Goal: Task Accomplishment & Management: Manage account settings

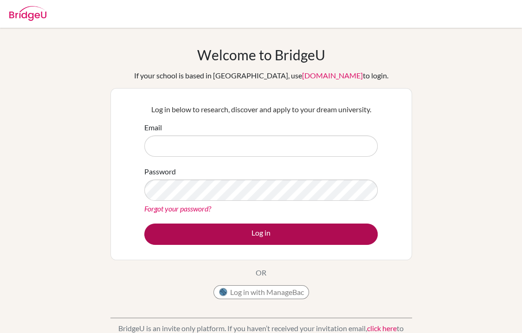
type input "jovelyn.santos@ilg-ks.org"
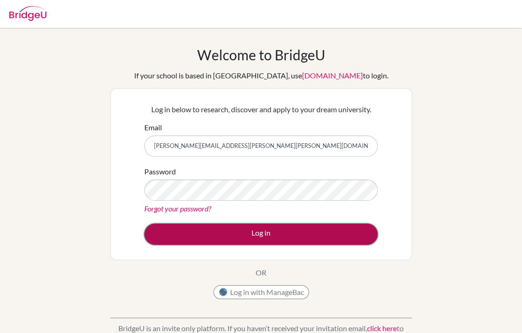
click at [212, 230] on button "Log in" at bounding box center [260, 233] width 233 height 21
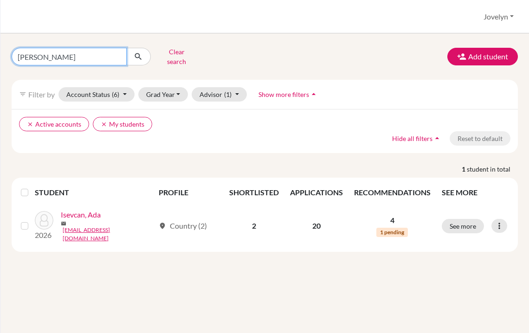
click at [74, 57] on input "ada I" at bounding box center [69, 57] width 115 height 18
type input "a"
click at [278, 122] on ul "clear Active accounts clear My students" at bounding box center [203, 124] width 368 height 14
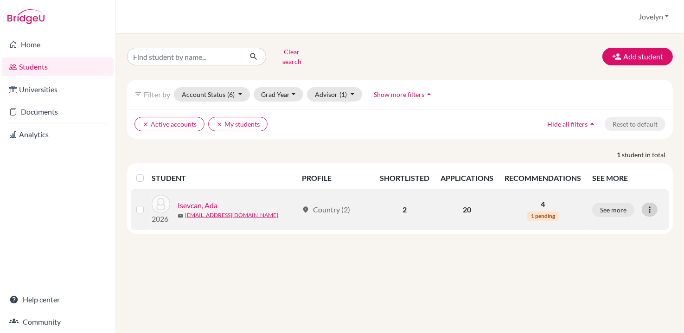
click at [528, 205] on icon at bounding box center [649, 209] width 9 height 9
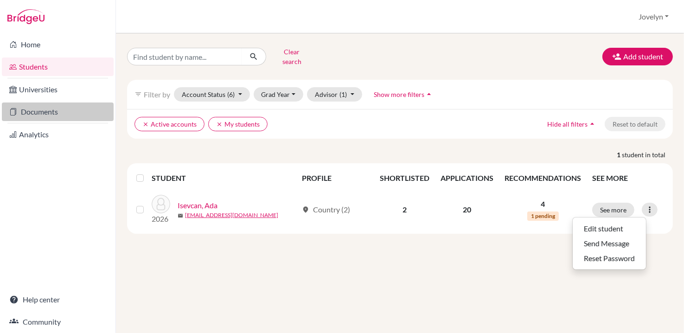
click at [41, 110] on link "Documents" at bounding box center [58, 111] width 112 height 19
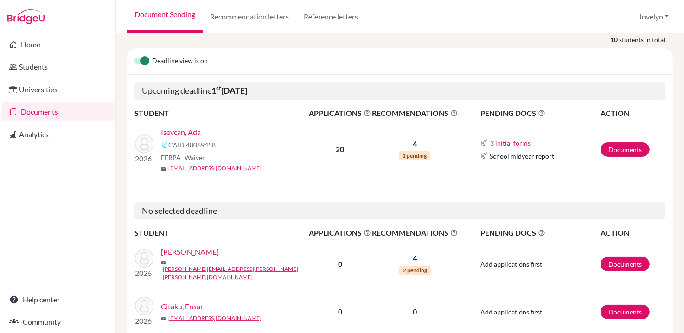
scroll to position [112, 0]
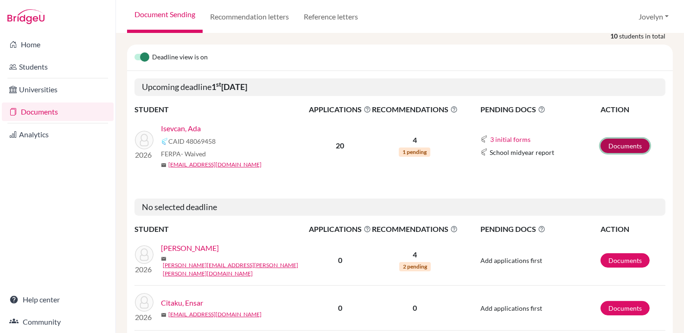
click at [631, 146] on link "Documents" at bounding box center [624, 146] width 49 height 14
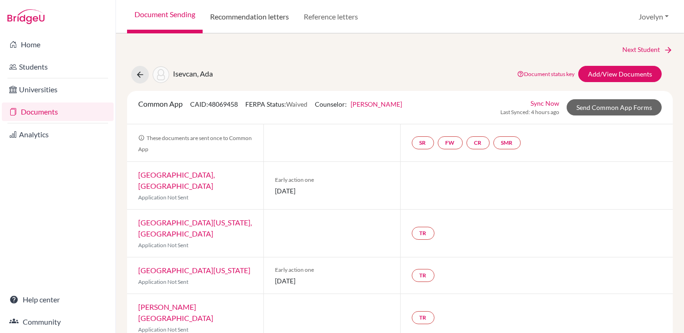
click at [268, 19] on link "Recommendation letters" at bounding box center [250, 16] width 94 height 33
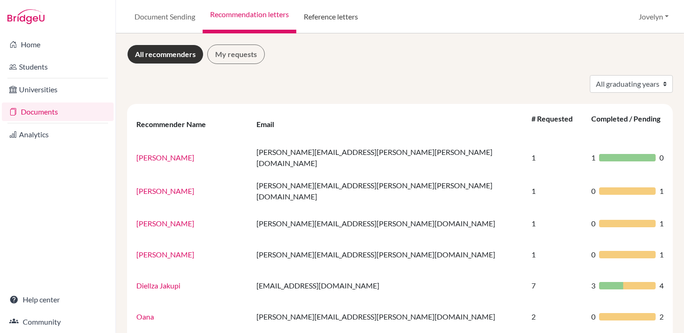
click at [333, 17] on link "Reference letters" at bounding box center [330, 16] width 69 height 33
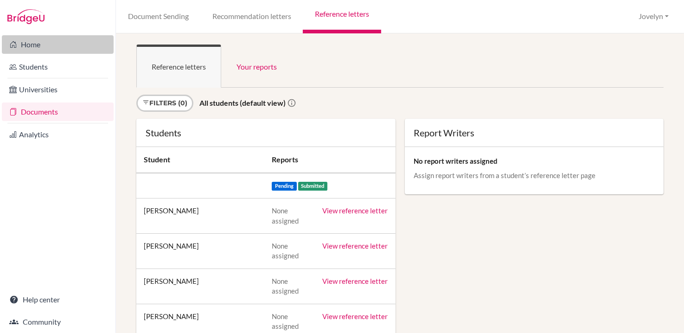
click at [59, 39] on link "Home" at bounding box center [58, 44] width 112 height 19
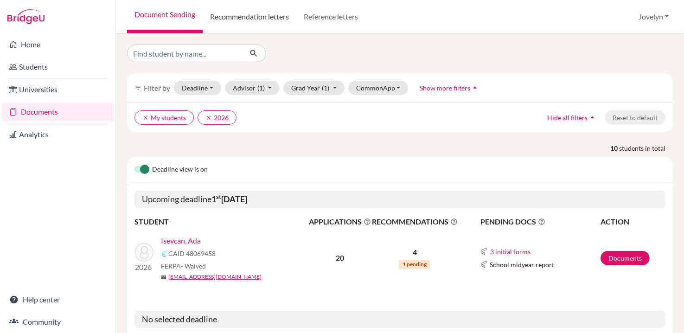
click at [274, 20] on link "Recommendation letters" at bounding box center [250, 16] width 94 height 33
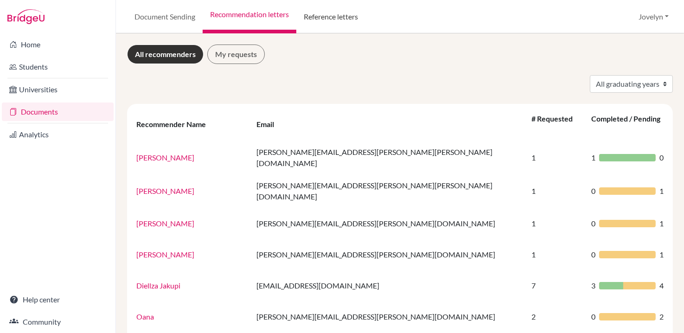
click at [326, 17] on link "Reference letters" at bounding box center [330, 16] width 69 height 33
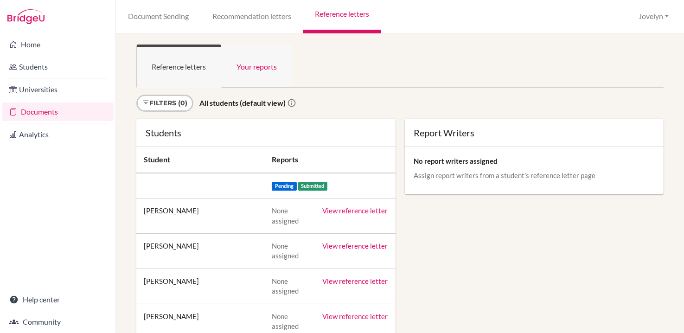
click at [270, 71] on link "Your reports" at bounding box center [256, 66] width 71 height 43
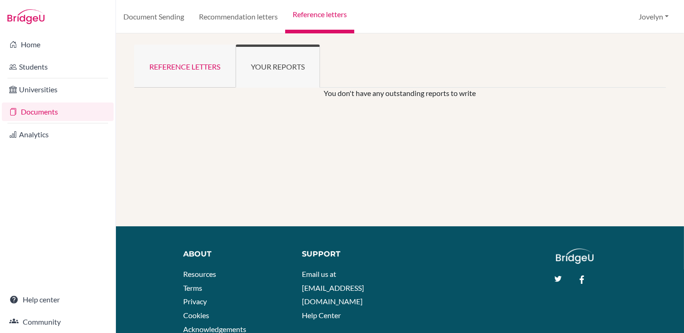
click at [181, 71] on link "Reference letters" at bounding box center [185, 66] width 102 height 43
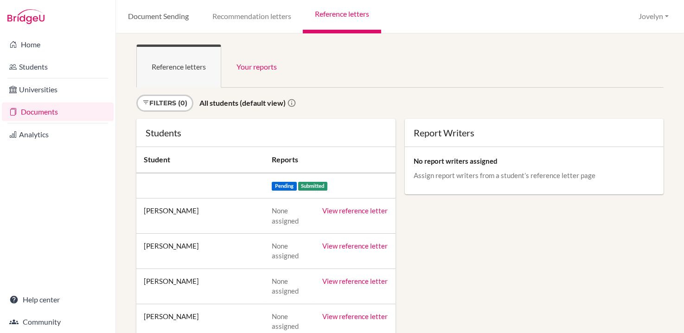
click at [163, 19] on link "Document Sending" at bounding box center [158, 16] width 84 height 33
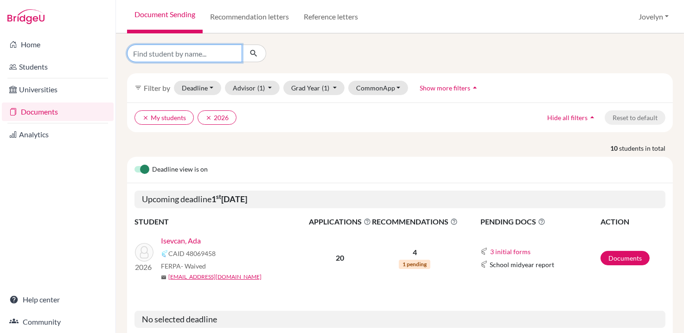
click at [213, 53] on input "Find student by name..." at bounding box center [184, 54] width 115 height 18
type input "Ada"
click button "submit" at bounding box center [254, 54] width 25 height 18
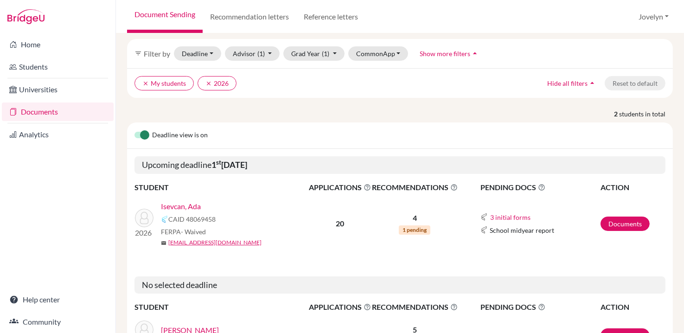
scroll to position [72, 0]
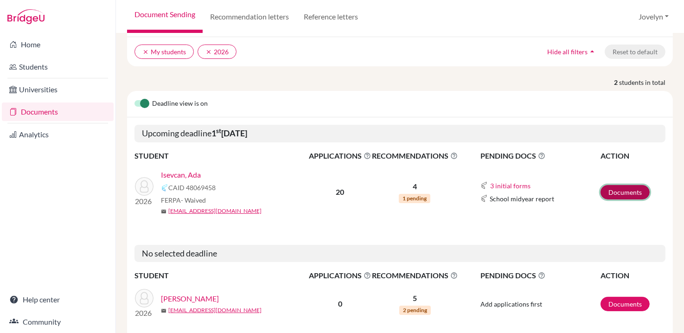
click at [616, 185] on link "Documents" at bounding box center [624, 192] width 49 height 14
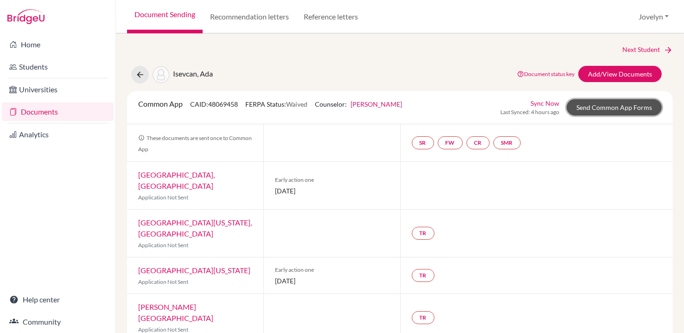
click at [613, 111] on link "Send Common App Forms" at bounding box center [614, 107] width 95 height 16
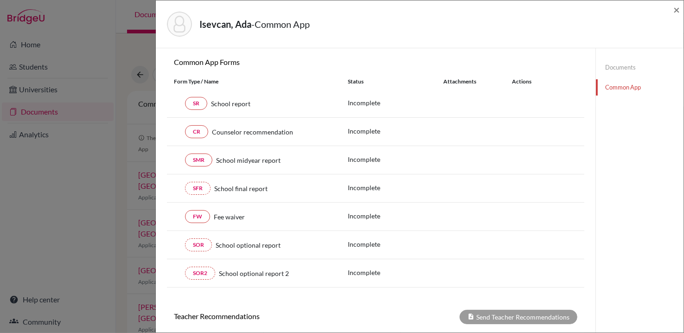
scroll to position [85, 0]
click at [201, 214] on link "FW" at bounding box center [197, 216] width 25 height 13
click at [195, 216] on link "FW" at bounding box center [197, 216] width 25 height 13
click at [619, 87] on link "Common App" at bounding box center [640, 87] width 88 height 16
click at [193, 214] on link "FW" at bounding box center [197, 216] width 25 height 13
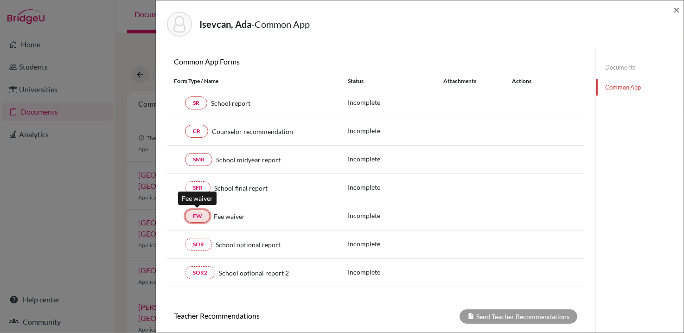
click at [193, 214] on link "FW" at bounding box center [197, 216] width 25 height 13
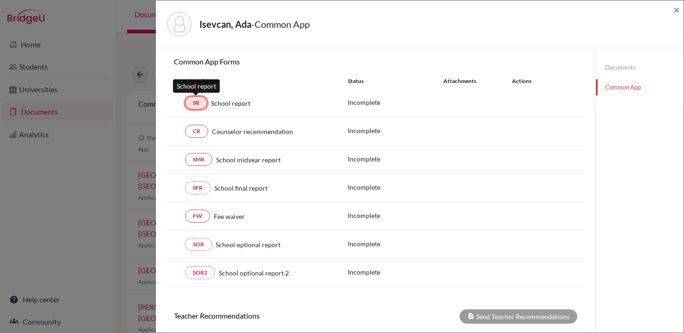
click at [200, 102] on link "SR" at bounding box center [196, 102] width 22 height 13
click at [199, 102] on link "SR" at bounding box center [196, 102] width 22 height 13
click at [624, 89] on link "Common App" at bounding box center [640, 87] width 88 height 16
click at [677, 10] on span "×" at bounding box center [676, 9] width 6 height 13
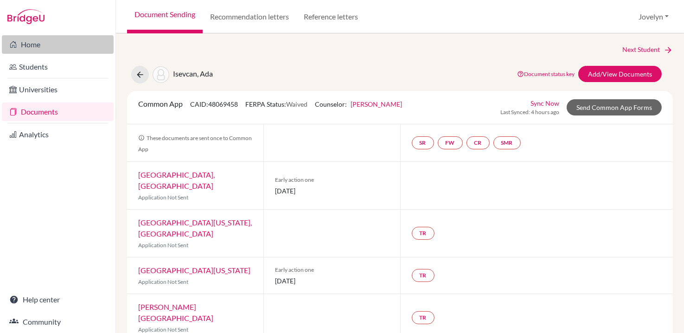
click at [41, 42] on link "Home" at bounding box center [58, 44] width 112 height 19
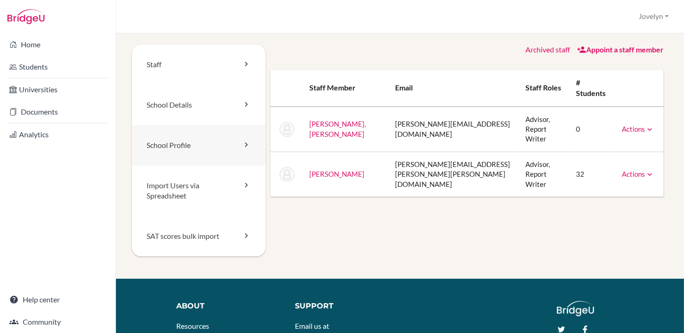
click at [239, 139] on link "School Profile" at bounding box center [199, 145] width 134 height 40
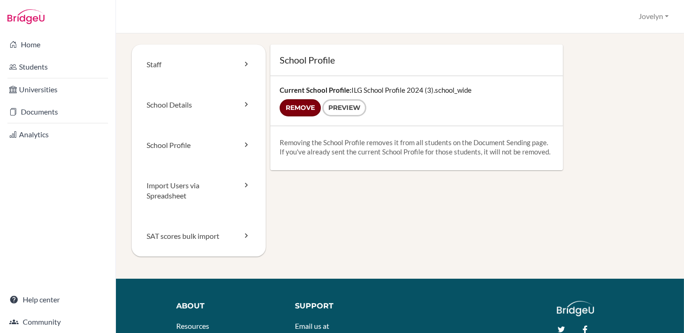
click at [310, 104] on input "Remove" at bounding box center [300, 107] width 41 height 17
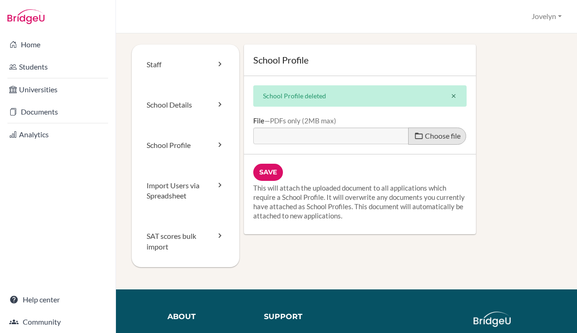
click at [428, 136] on span "Choose file" at bounding box center [443, 135] width 36 height 9
click at [395, 136] on input "Choose file" at bounding box center [324, 132] width 142 height 11
type input "C:\fakepath\Fee Waiver Letter.pdf"
type input "Fee Waiver Letter.pdf"
click at [450, 94] on icon "close" at bounding box center [453, 96] width 6 height 6
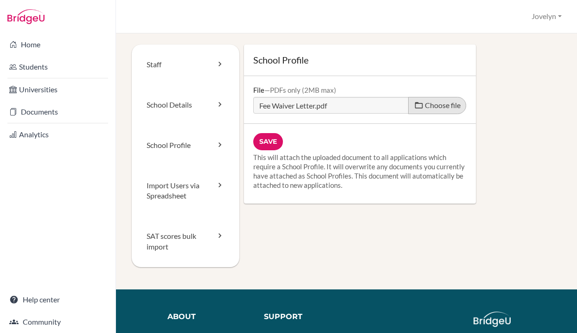
click at [430, 109] on span "Choose file" at bounding box center [443, 105] width 36 height 9
click at [395, 108] on input "Choose file" at bounding box center [324, 102] width 142 height 11
type input "C:\fakepath\ILG School Profile 2025.pdf"
type input "ILG School Profile 2025.pdf"
click at [266, 143] on input "Save" at bounding box center [268, 141] width 30 height 17
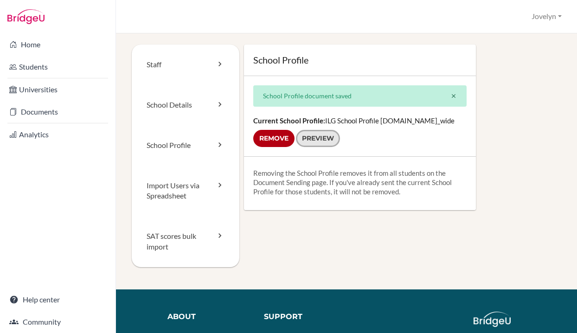
click at [319, 137] on link "Preview" at bounding box center [318, 138] width 44 height 17
click at [212, 104] on link "School Details" at bounding box center [186, 105] width 108 height 40
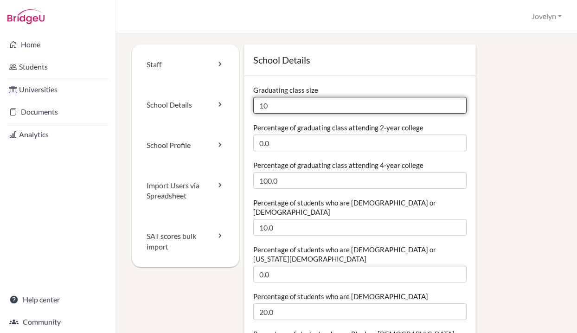
click at [274, 106] on input "10" at bounding box center [360, 105] width 214 height 17
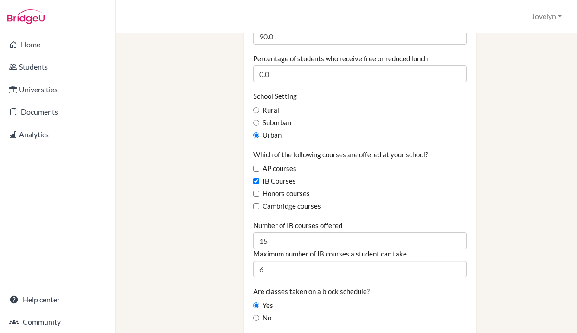
scroll to position [510, 0]
click at [280, 118] on label "Suburban" at bounding box center [272, 123] width 38 height 10
click at [259, 120] on input "Suburban" at bounding box center [256, 123] width 6 height 6
radio input "true"
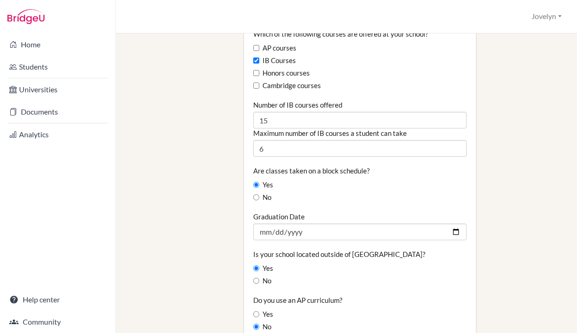
scroll to position [630, 0]
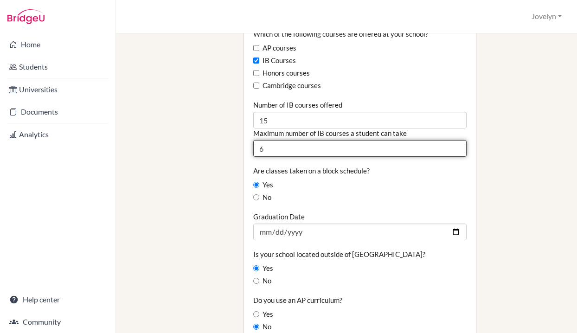
click at [276, 140] on input "6" at bounding box center [360, 148] width 214 height 17
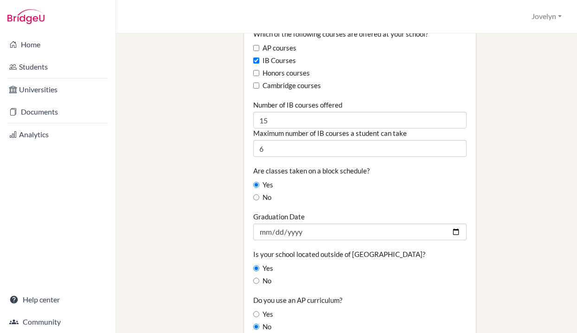
click at [420, 192] on div "No" at bounding box center [360, 197] width 214 height 10
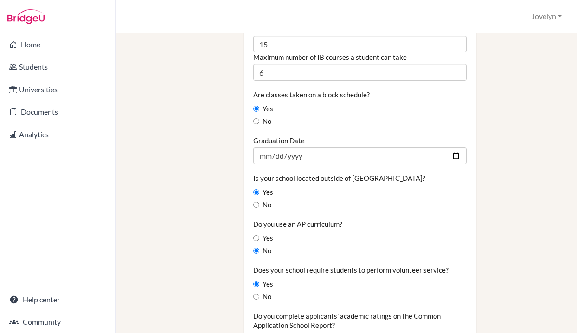
scroll to position [708, 0]
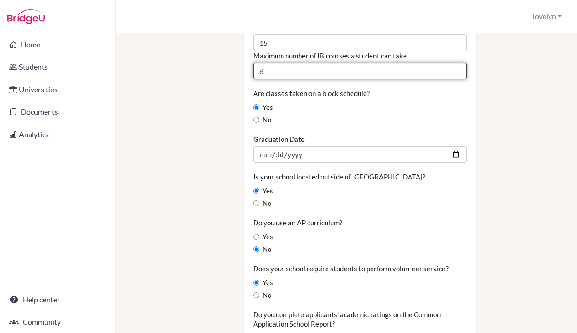
click at [356, 63] on input "6" at bounding box center [360, 71] width 214 height 17
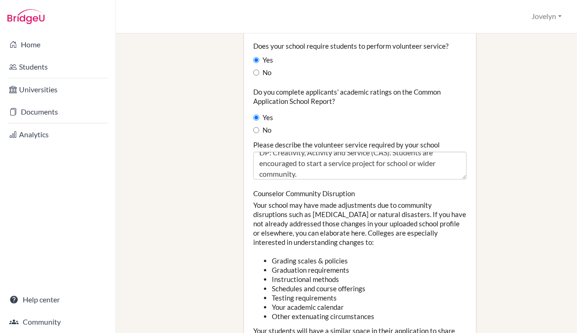
scroll to position [21, 0]
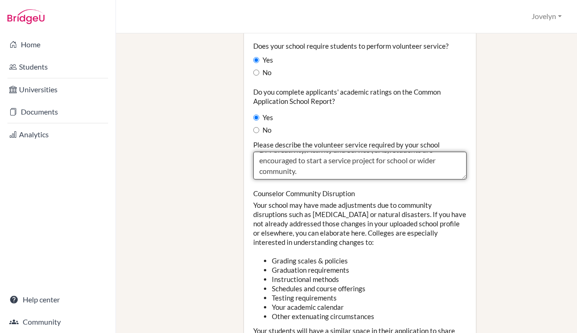
click at [345, 152] on textarea "MYP: Service as Action DP: Creativity, Activity and Service (CAS). Students are…" at bounding box center [360, 166] width 214 height 28
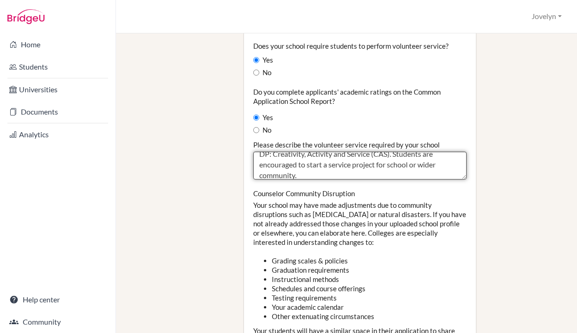
scroll to position [18, 0]
click at [344, 152] on textarea "MYP: Service as Action DP: Creativity, Activity and Service (CAS). Students are…" at bounding box center [360, 166] width 214 height 28
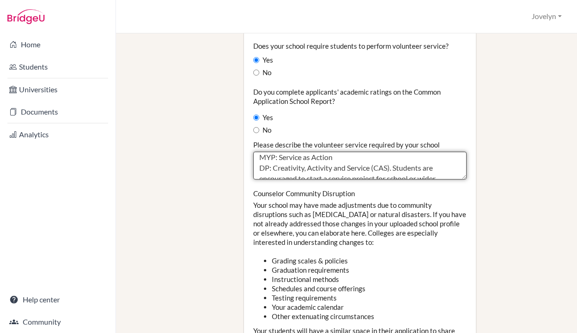
scroll to position [0, 0]
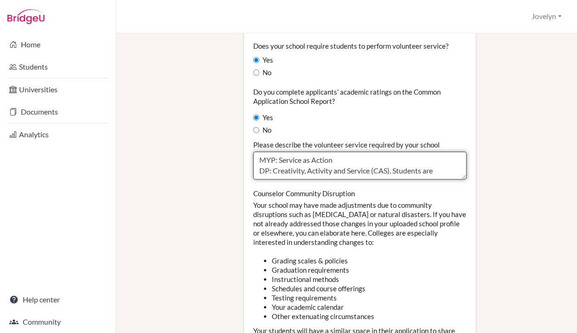
click at [341, 152] on textarea "MYP: Service as Action DP: Creativity, Activity and Service (CAS). Students are…" at bounding box center [360, 166] width 214 height 28
click at [374, 152] on textarea "MYP: Service as Action DP: Creativity, Activity and Service (CAS). Students are…" at bounding box center [360, 166] width 214 height 28
click at [375, 152] on textarea "MYP: Service as Action DP: Creativity, Activity and Service (CAS). Students are…" at bounding box center [360, 166] width 214 height 28
click at [277, 152] on textarea "MYP: Service as Action DP: Creativity, Activity and Service (CAS). Students are…" at bounding box center [360, 166] width 214 height 28
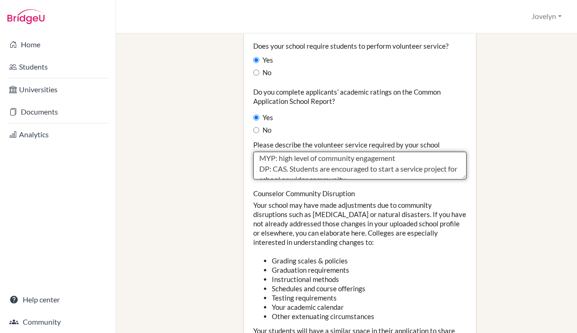
scroll to position [11, 0]
click at [363, 152] on textarea "MYP: Service as Action DP: Creativity, Activity and Service (CAS). Students are…" at bounding box center [360, 166] width 214 height 28
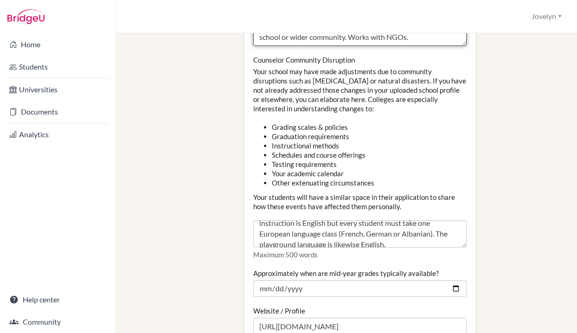
scroll to position [116, 0]
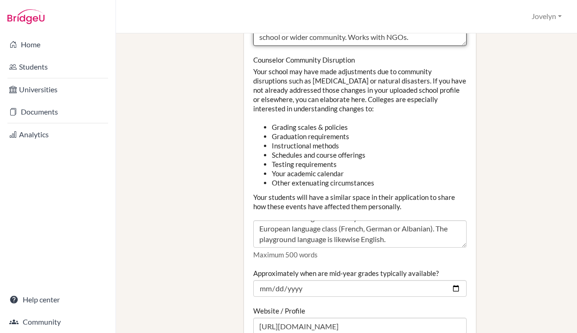
type textarea "MYP: high level of community engagement DP: CAS. Students are encouraged to sta…"
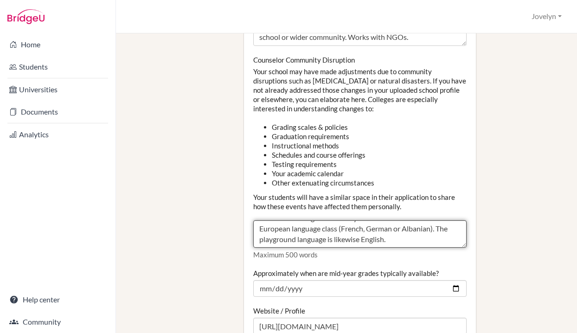
click at [406, 220] on textarea "We are the only IB schools in Kosovo and considering the positive and inclusive…" at bounding box center [360, 234] width 214 height 28
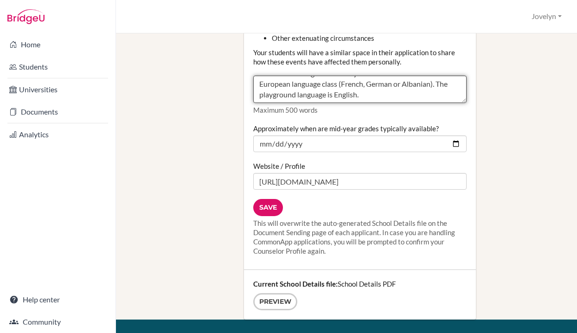
scroll to position [1210, 0]
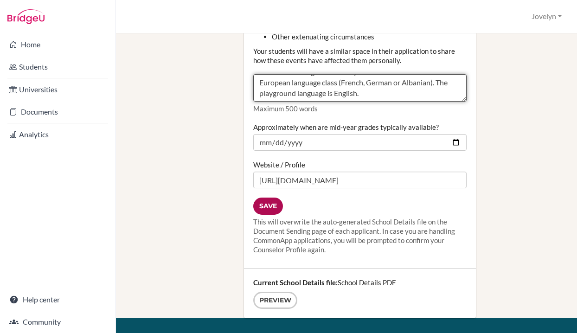
type textarea "We are the only IB schools in [GEOGRAPHIC_DATA] and considering the positive an…"
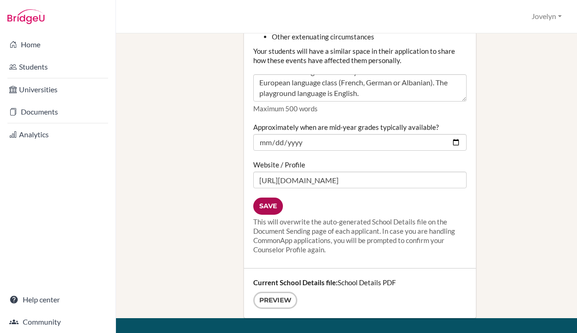
click at [262, 197] on input "Save" at bounding box center [268, 205] width 30 height 17
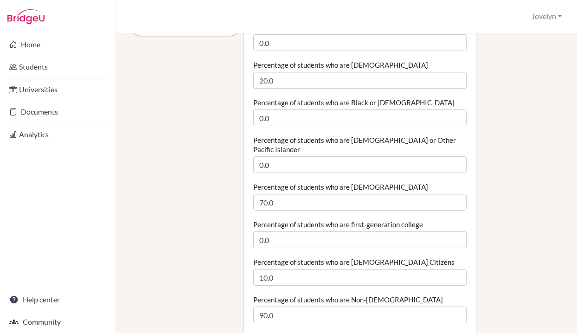
scroll to position [231, 0]
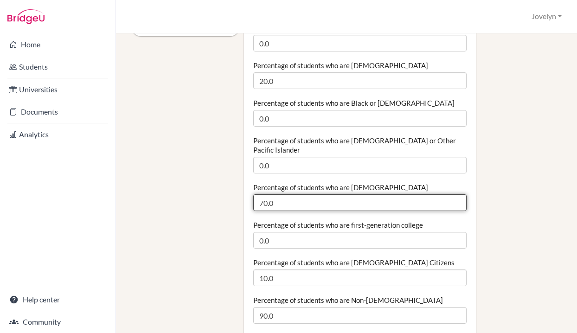
click at [261, 194] on input "70.0" at bounding box center [360, 202] width 214 height 17
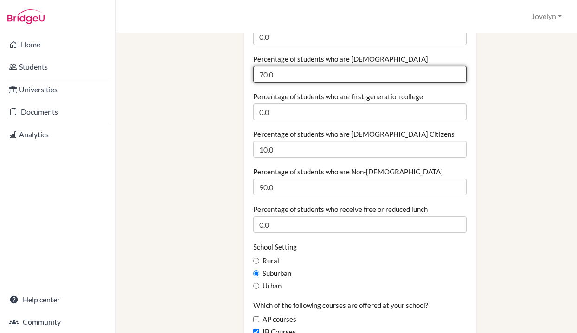
scroll to position [360, 0]
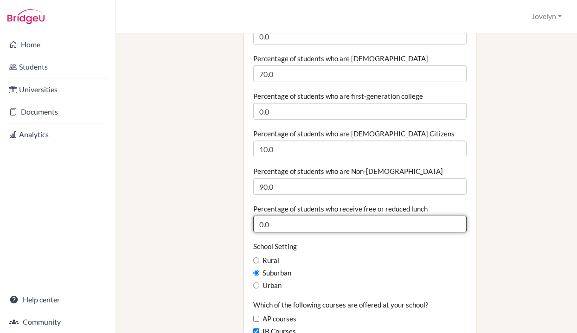
click at [258, 216] on input "0.0" at bounding box center [360, 224] width 214 height 17
type input "20.0"
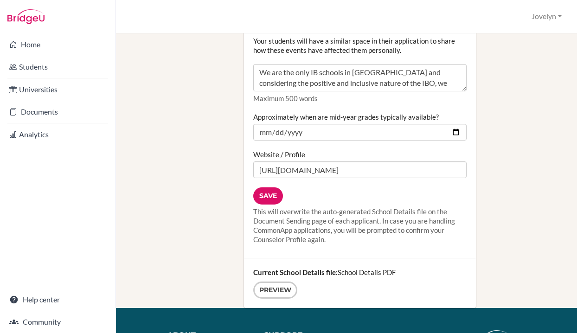
scroll to position [1221, 0]
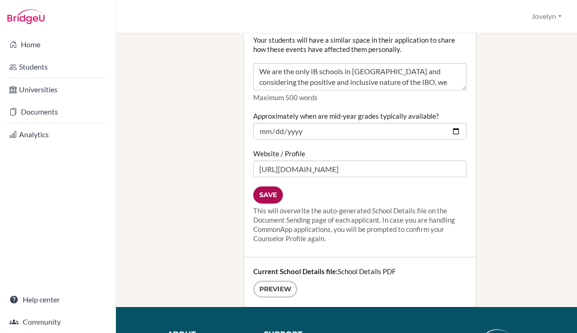
click at [267, 186] on input "Save" at bounding box center [268, 194] width 30 height 17
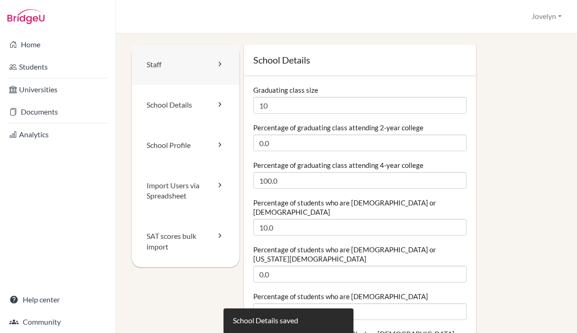
click at [212, 68] on link "Staff" at bounding box center [186, 65] width 108 height 40
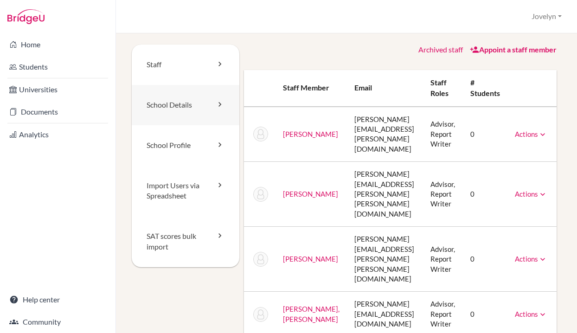
click at [205, 105] on link "School Details" at bounding box center [186, 105] width 108 height 40
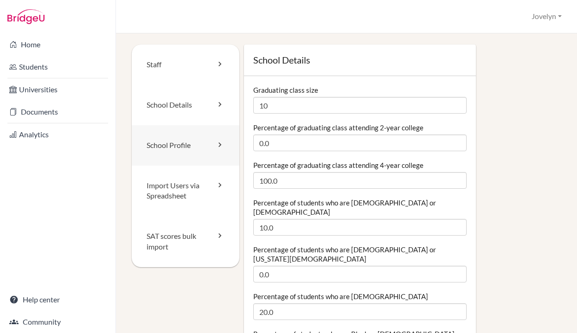
click at [208, 141] on link "School Profile" at bounding box center [186, 145] width 108 height 40
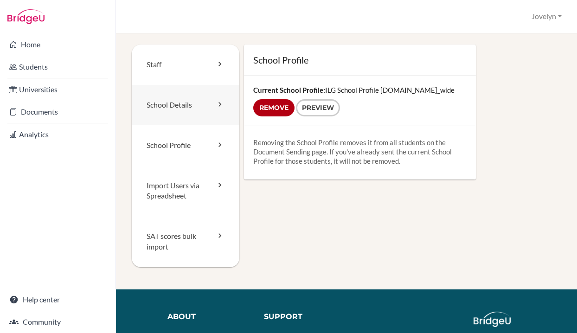
click at [202, 98] on link "School Details" at bounding box center [186, 105] width 108 height 40
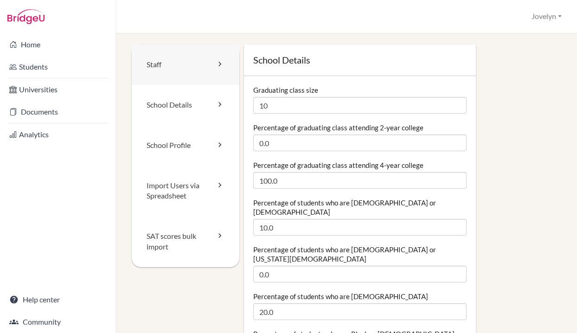
click at [202, 70] on link "Staff" at bounding box center [186, 65] width 108 height 40
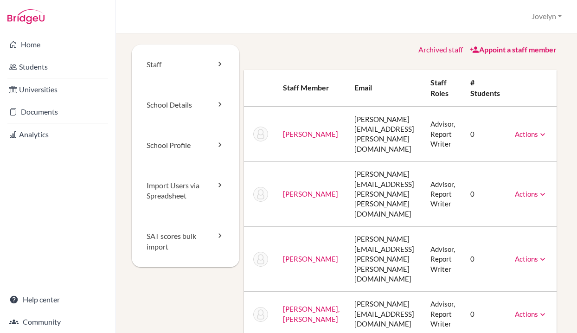
click at [538, 131] on icon at bounding box center [542, 134] width 9 height 9
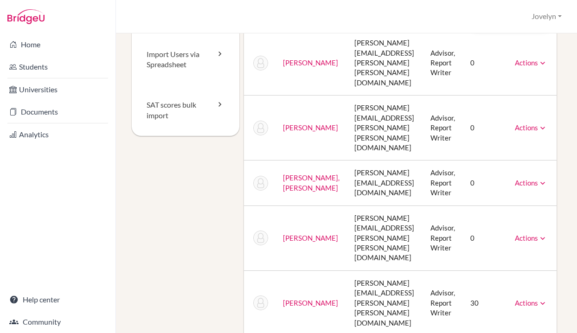
scroll to position [132, 0]
click at [538, 298] on icon at bounding box center [542, 302] width 9 height 9
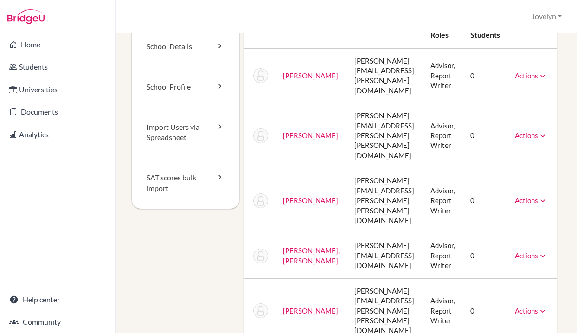
scroll to position [0, 0]
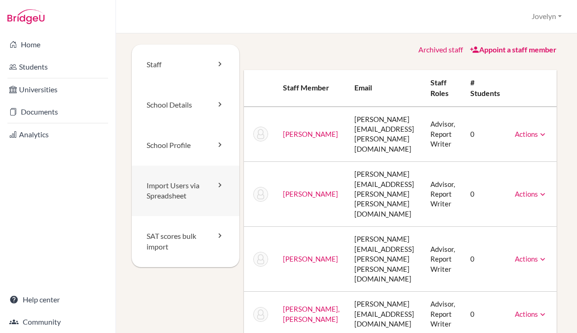
click at [206, 188] on link "Import Users via Spreadsheet" at bounding box center [186, 191] width 108 height 51
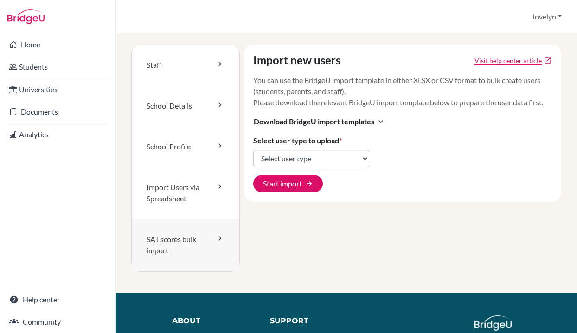
click at [210, 238] on link "SAT scores bulk import" at bounding box center [186, 245] width 108 height 52
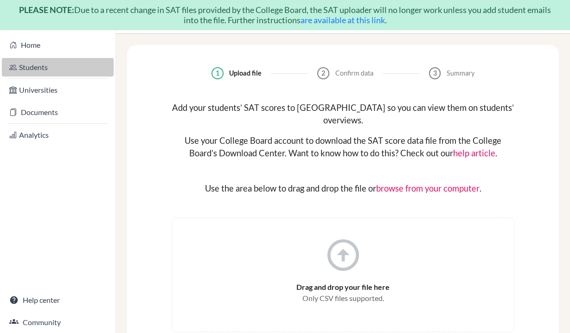
click at [57, 72] on link "Students" at bounding box center [58, 67] width 112 height 19
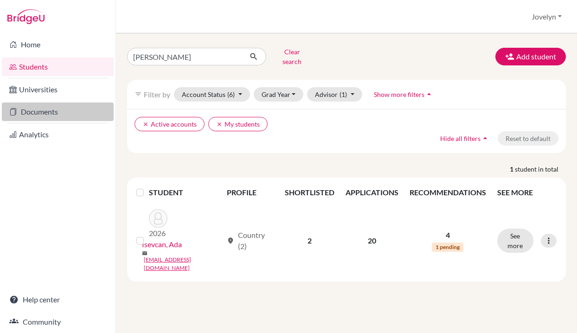
click at [54, 112] on link "Documents" at bounding box center [58, 111] width 112 height 19
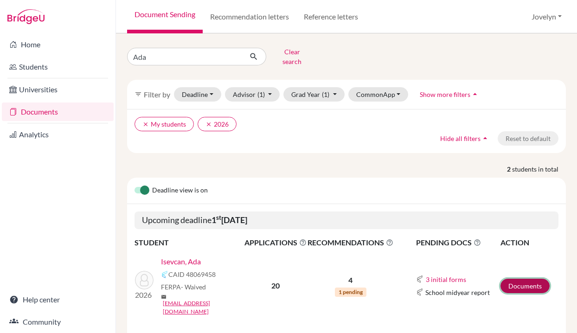
click at [523, 279] on link "Documents" at bounding box center [524, 286] width 49 height 14
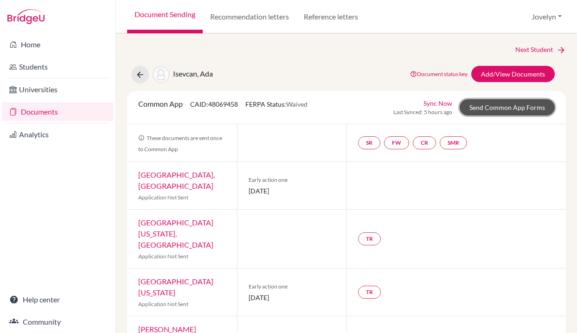
click at [482, 108] on link "Send Common App Forms" at bounding box center [506, 107] width 95 height 16
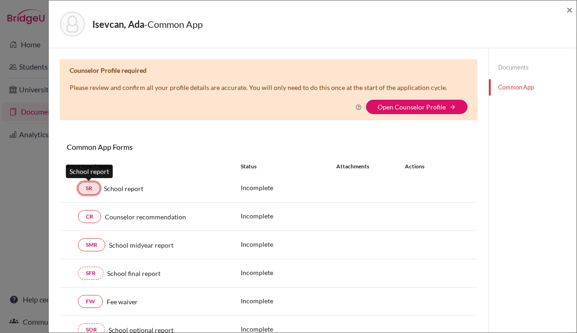
click at [83, 191] on link "SR" at bounding box center [89, 188] width 22 height 13
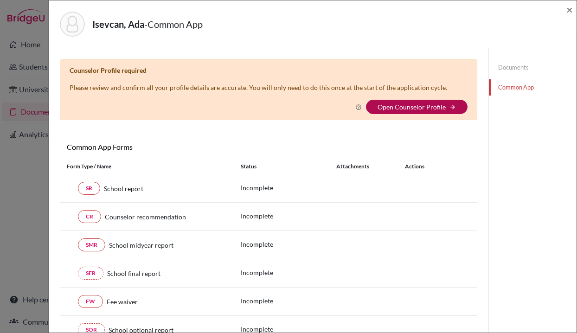
click at [397, 104] on link "Open Counselor Profile" at bounding box center [411, 107] width 68 height 8
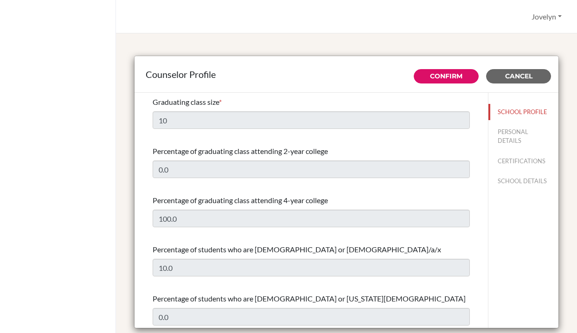
select select "0"
select select "352899"
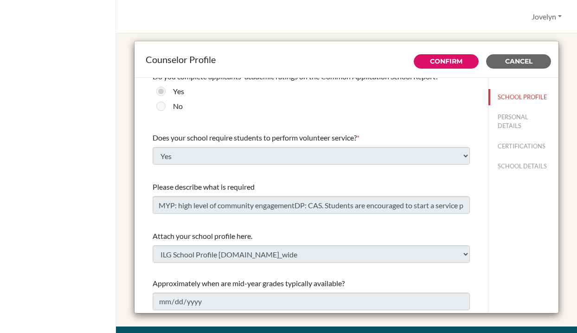
scroll to position [17, 0]
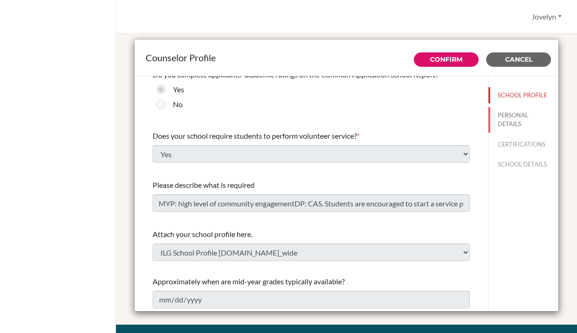
click at [492, 111] on button "PERSONAL DETAILS" at bounding box center [523, 119] width 70 height 25
type input "Jovelyn"
type input "[PERSON_NAME]"
type input "Advisor"
type input "383.04925 6000"
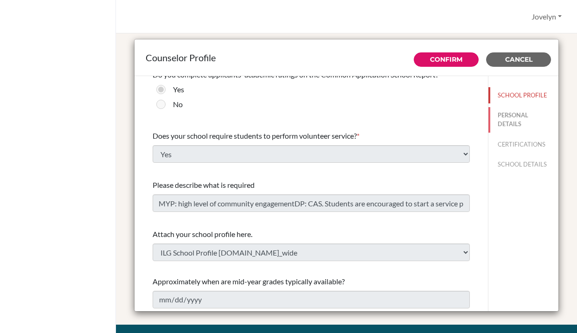
type input "[PERSON_NAME][EMAIL_ADDRESS][PERSON_NAME][PERSON_NAME][DOMAIN_NAME]"
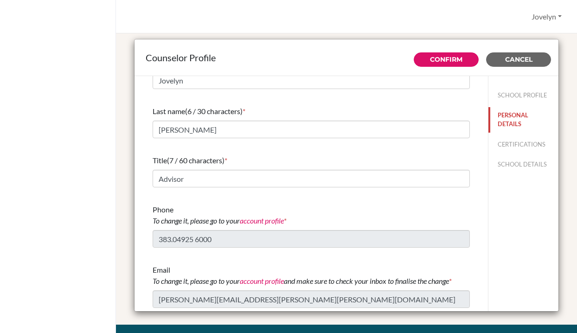
scroll to position [0, 0]
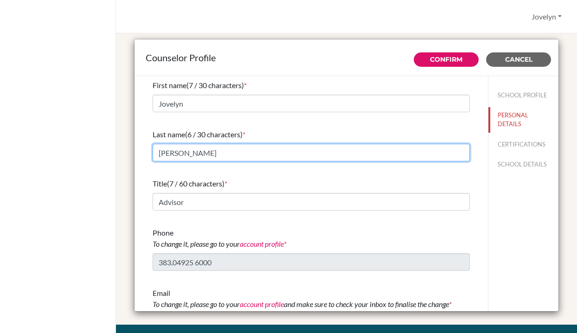
click at [159, 154] on input "Santos" at bounding box center [311, 153] width 317 height 18
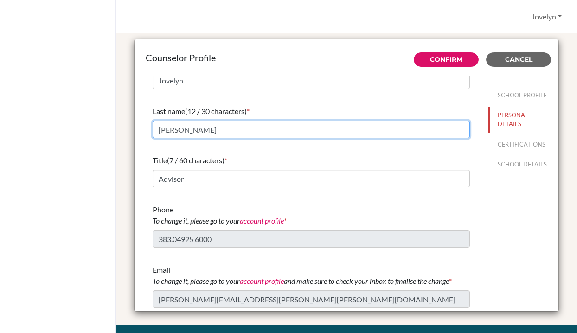
scroll to position [34, 0]
type input "Delos Santos"
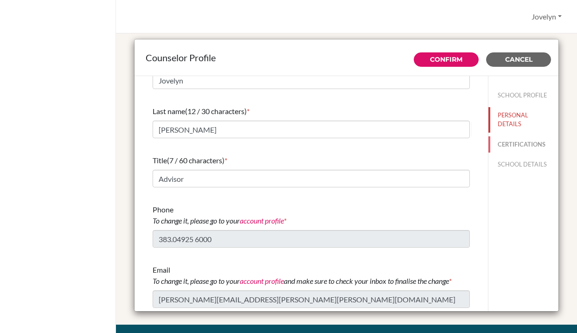
click at [495, 149] on button "CERTIFICATIONS" at bounding box center [523, 144] width 70 height 16
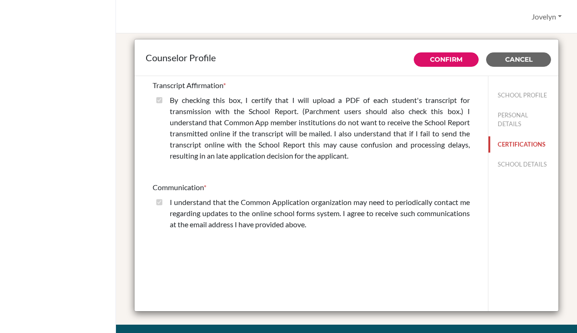
scroll to position [0, 0]
click at [497, 165] on button "SCHOOL DETAILS" at bounding box center [523, 164] width 70 height 16
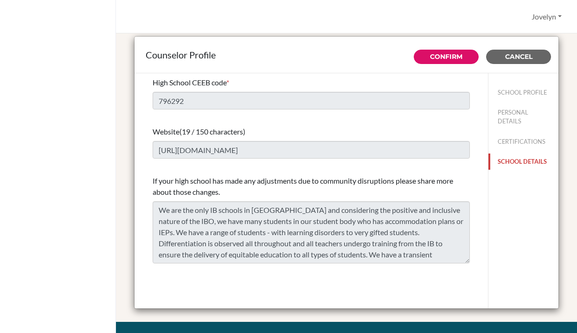
scroll to position [20, 0]
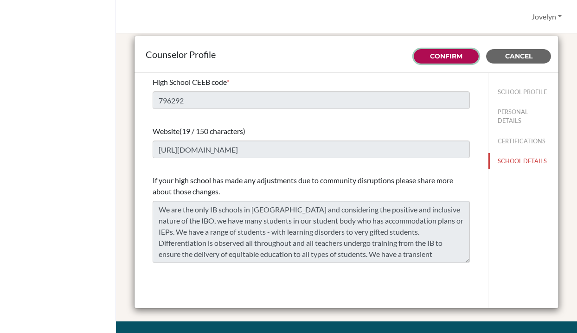
click at [460, 50] on button "Confirm" at bounding box center [446, 56] width 65 height 14
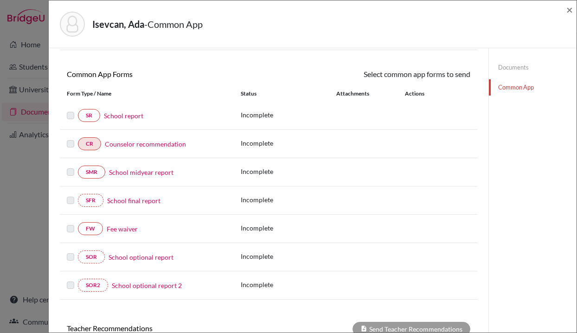
scroll to position [70, 0]
click at [92, 225] on link "FW" at bounding box center [90, 228] width 25 height 13
click at [70, 223] on label at bounding box center [70, 223] width 7 height 0
click at [86, 226] on link "FW" at bounding box center [90, 228] width 25 height 13
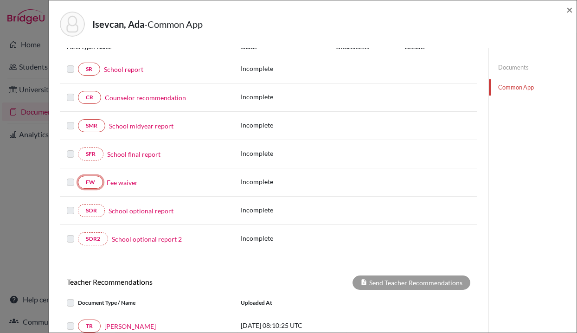
scroll to position [113, 0]
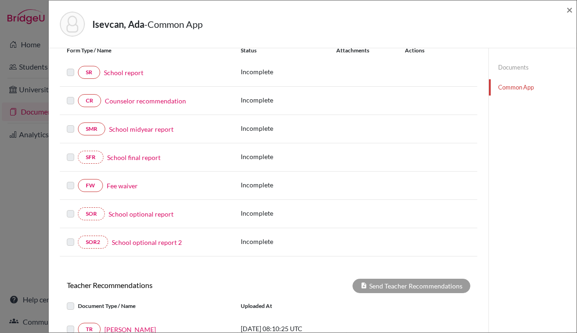
click at [520, 66] on link "Documents" at bounding box center [533, 67] width 88 height 16
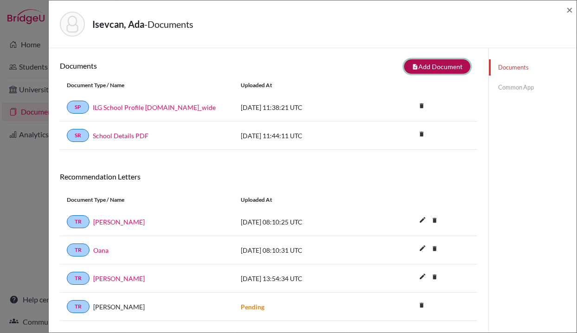
click at [428, 63] on button "note_add Add Document" at bounding box center [437, 66] width 66 height 14
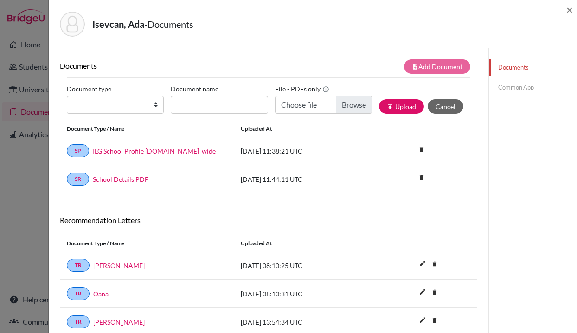
type input "C:\fakepath\Fee Waiver Letter.pdf"
click at [319, 106] on input "Fee Waiver Letter.pdf" at bounding box center [323, 105] width 97 height 18
click at [121, 100] on select "Change explanation for Common App reports Counselor recommendation Internationa…" at bounding box center [115, 105] width 97 height 18
select select "39"
click at [67, 96] on select "Change explanation for Common App reports Counselor recommendation Internationa…" at bounding box center [115, 105] width 97 height 18
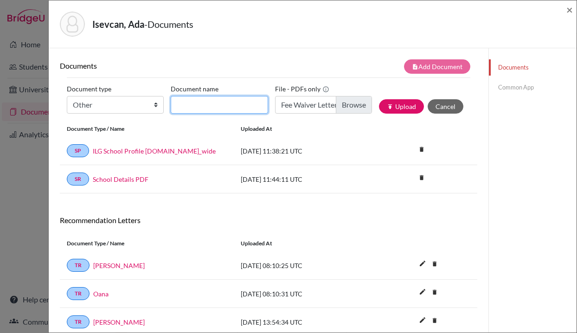
click at [208, 105] on input "Document name" at bounding box center [219, 105] width 97 height 18
type input "Fee Waiver Fee"
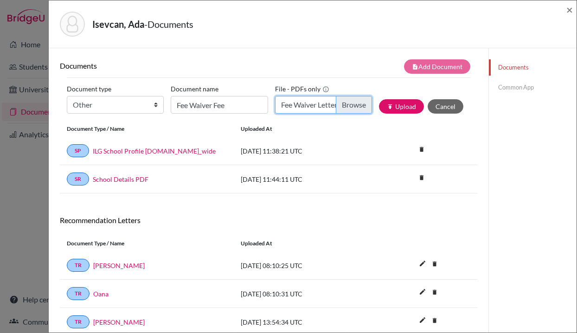
click at [311, 101] on input "Fee Waiver Letter.pdf" at bounding box center [323, 105] width 97 height 18
type input "C:\fakepath\Fee Waiver Letter (3).pdf"
click at [307, 105] on input "Fee Waiver Letter (3).pdf" at bounding box center [323, 105] width 97 height 18
click at [399, 108] on button "publish Upload" at bounding box center [401, 106] width 45 height 14
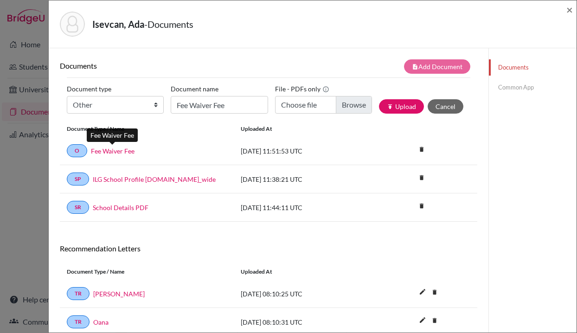
click at [107, 151] on link "Fee Waiver Fee" at bounding box center [113, 151] width 44 height 10
click at [519, 85] on link "Common App" at bounding box center [533, 87] width 88 height 16
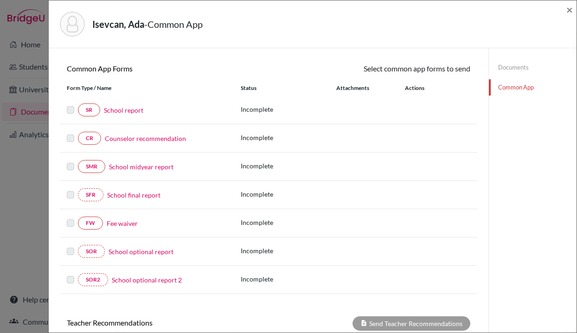
scroll to position [80, 0]
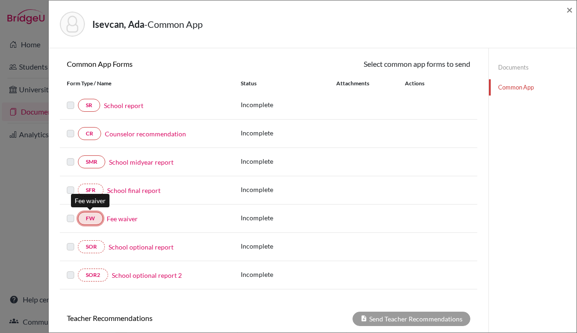
click at [85, 215] on link "FW" at bounding box center [90, 218] width 25 height 13
click at [89, 216] on link "FW" at bounding box center [90, 218] width 25 height 13
click at [499, 67] on link "Documents" at bounding box center [533, 67] width 88 height 16
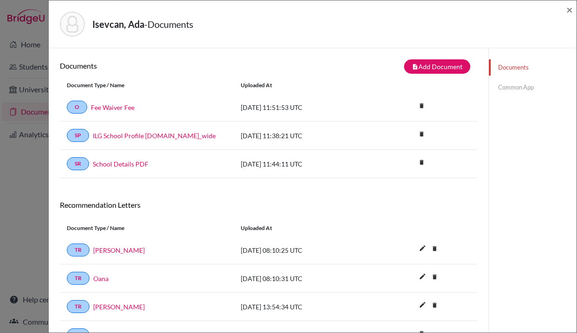
click at [508, 90] on link "Common App" at bounding box center [533, 87] width 88 height 16
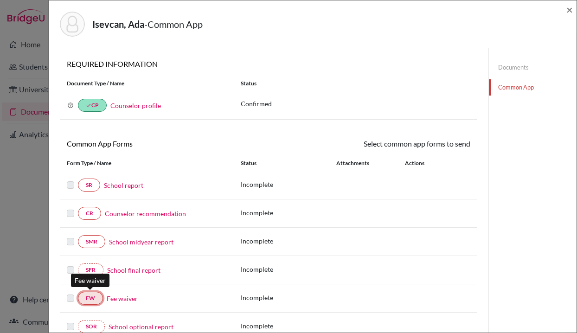
click at [95, 295] on link "FW" at bounding box center [90, 298] width 25 height 13
click at [120, 297] on link "Fee waiver" at bounding box center [122, 298] width 31 height 10
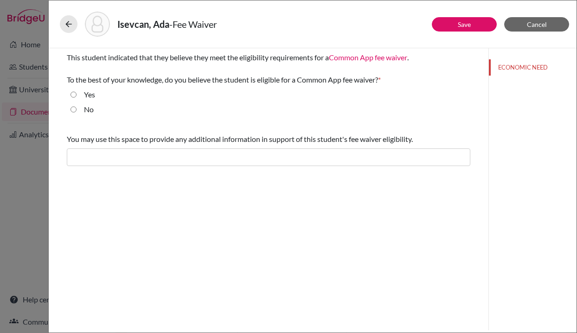
click at [74, 95] on input "Yes" at bounding box center [73, 94] width 6 height 11
radio input "true"
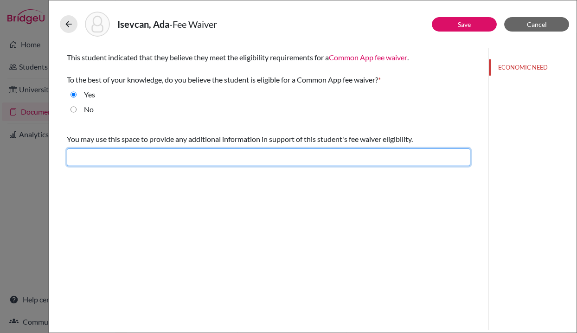
click at [100, 160] on input "text" at bounding box center [268, 157] width 403 height 18
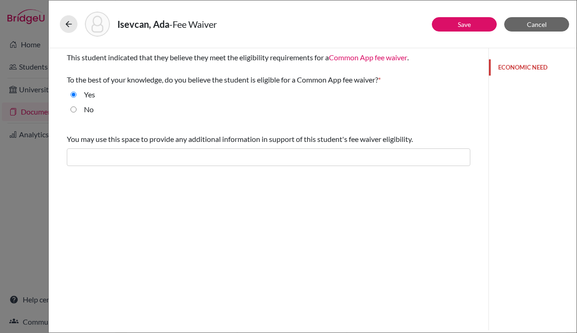
click at [522, 65] on button "ECONOMIC NEED" at bounding box center [533, 67] width 88 height 16
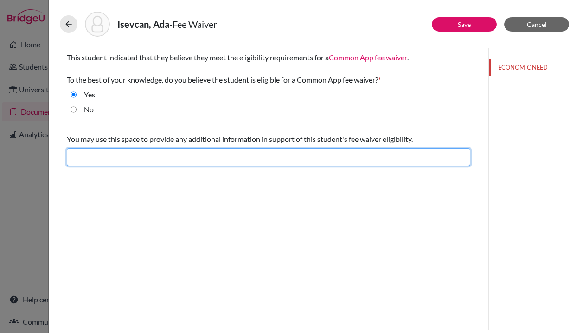
click at [221, 160] on input "text" at bounding box center [268, 157] width 403 height 18
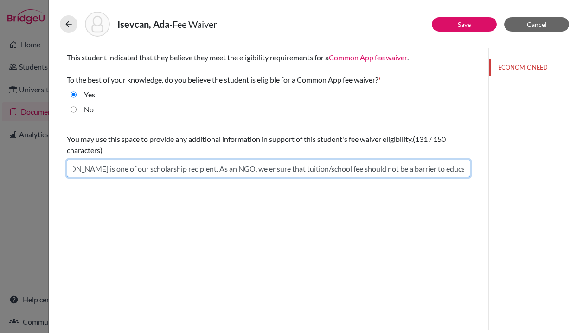
scroll to position [0, 24]
click at [196, 162] on input "Ada Isevcan is one of our scholarship recipient. As an NGO, we ensure that tuit…" at bounding box center [268, 168] width 403 height 18
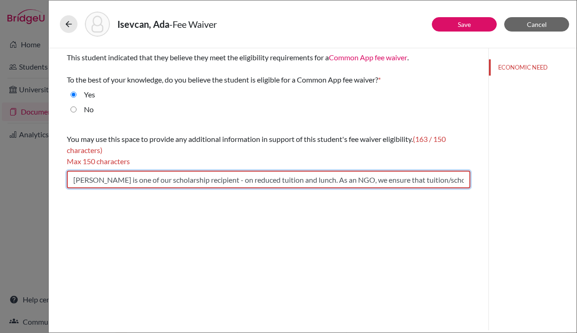
click at [341, 182] on input "Ada Isevcan is one of our scholarship recipient - on reduced tuition and lunch.…" at bounding box center [268, 180] width 403 height 18
click at [391, 182] on input "Ada Isevcan is one of our scholarship recipient - on reduced tuition and lunch.…" at bounding box center [268, 180] width 403 height 18
click at [291, 176] on input "Ada Isevcan is one of our scholarship recipient - on reduced tuition and lunch.…" at bounding box center [268, 180] width 403 height 18
click at [233, 177] on input "Ada Isevcan is one of our scholarship recipient - on reduced tuition and lunch.…" at bounding box center [268, 180] width 403 height 18
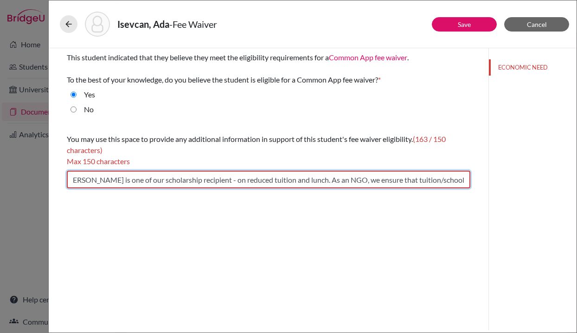
scroll to position [0, 0]
click at [242, 177] on input "Ada Isevcan is one of our scholarship recipient - on reduced tuition and lunch.…" at bounding box center [268, 180] width 403 height 18
click at [343, 178] on input "Ada Isevcan is one of our scholarship recipient - on reduced tuition and lunch.…" at bounding box center [268, 180] width 403 height 18
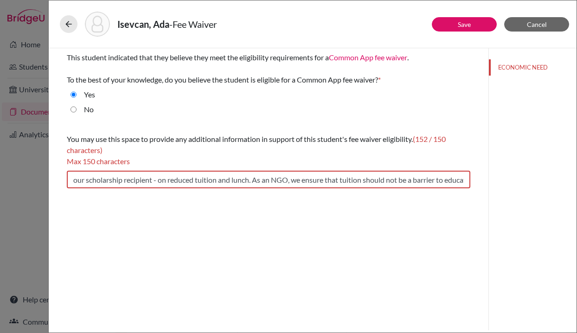
scroll to position [0, 0]
click at [338, 224] on div "This student indicated that they believe they meet the eligibility requirements…" at bounding box center [268, 189] width 439 height 282
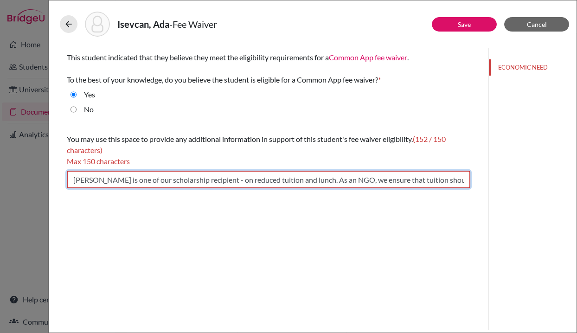
click at [236, 178] on input "Ada Isevcan is one of our scholarship recipient - on reduced tuition and lunch.…" at bounding box center [268, 180] width 403 height 18
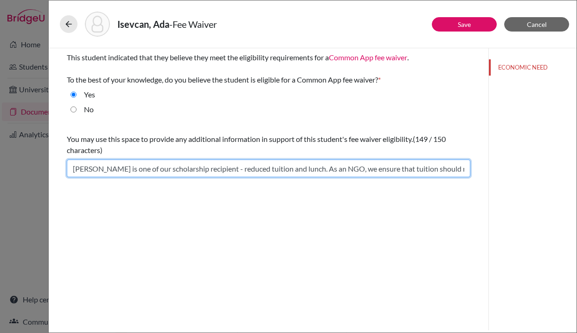
type input "Ada Isevcan is one of our scholarship recipient - reduced tuition and lunch. As…"
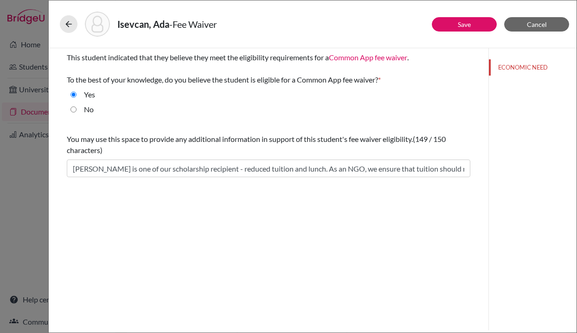
click at [265, 195] on div "This student indicated that they believe they meet the eligibility requirements…" at bounding box center [268, 189] width 439 height 282
click at [457, 26] on button "Save" at bounding box center [464, 24] width 65 height 14
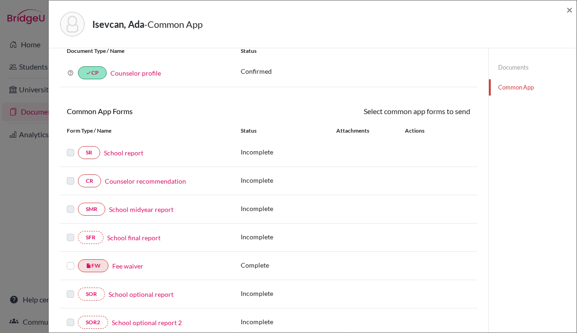
scroll to position [32, 0]
click at [509, 69] on link "Documents" at bounding box center [533, 67] width 88 height 16
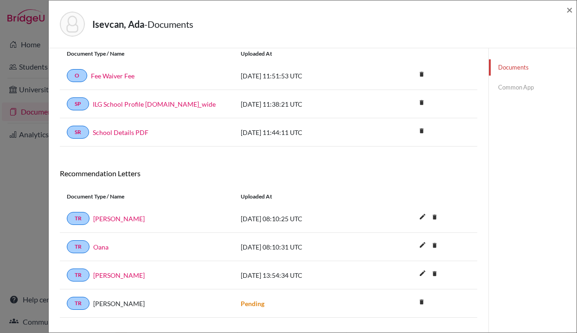
click at [507, 88] on link "Common App" at bounding box center [533, 87] width 88 height 16
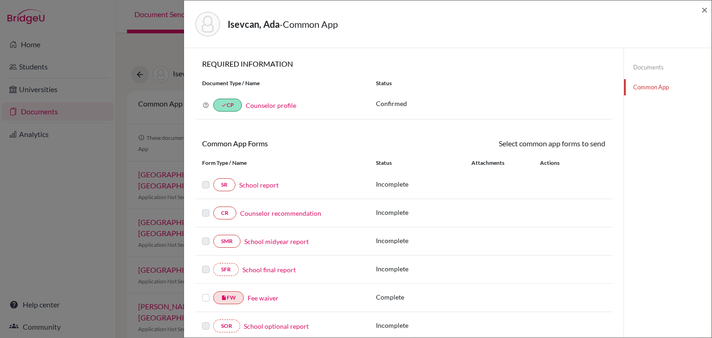
click at [122, 44] on div "Isevcan, Ada - Common App × × REQUIRED INFORMATION Document Type / Name Status …" at bounding box center [356, 169] width 712 height 338
click at [131, 44] on div "Isevcan, Ada - Common App × × REQUIRED INFORMATION Document Type / Name Status …" at bounding box center [356, 169] width 712 height 338
click at [576, 8] on span "×" at bounding box center [704, 9] width 6 height 13
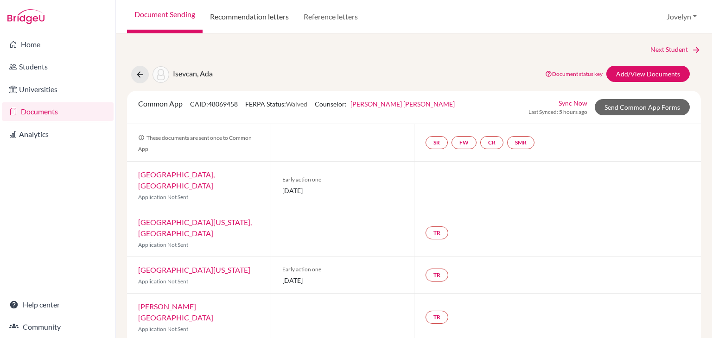
click at [266, 17] on link "Recommendation letters" at bounding box center [250, 16] width 94 height 33
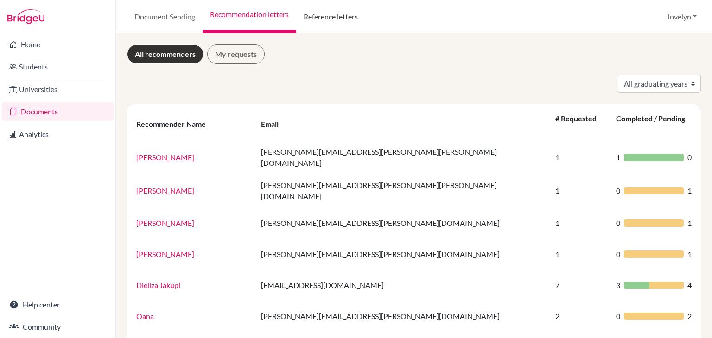
click at [356, 18] on link "Reference letters" at bounding box center [330, 16] width 69 height 33
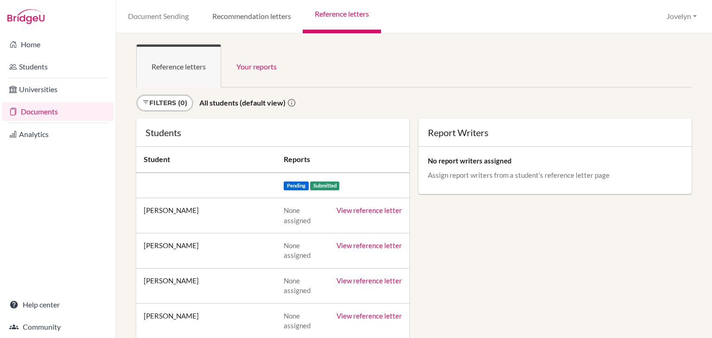
click at [254, 15] on link "Recommendation letters" at bounding box center [251, 16] width 102 height 33
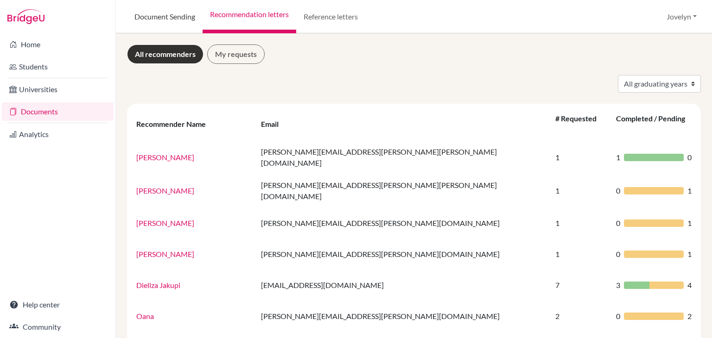
click at [152, 26] on link "Document Sending" at bounding box center [165, 16] width 76 height 33
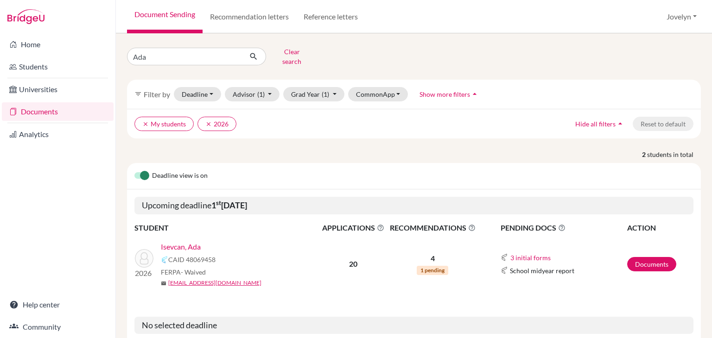
scroll to position [90, 0]
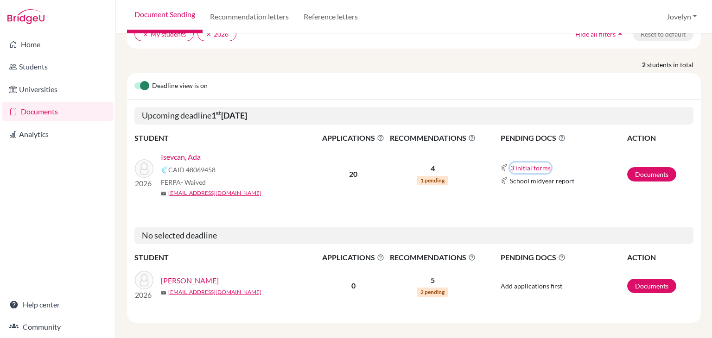
click at [534, 163] on button "3 initial forms" at bounding box center [530, 168] width 41 height 11
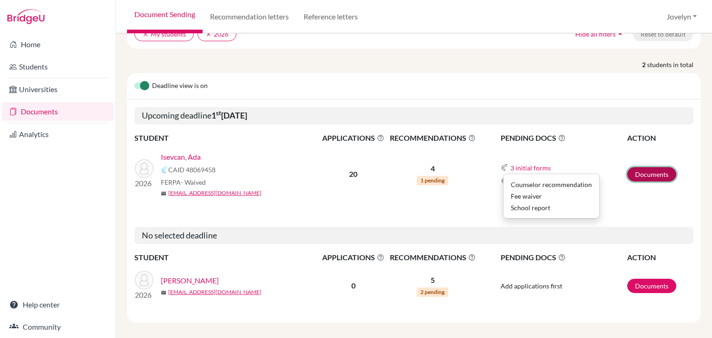
click at [634, 167] on link "Documents" at bounding box center [651, 174] width 49 height 14
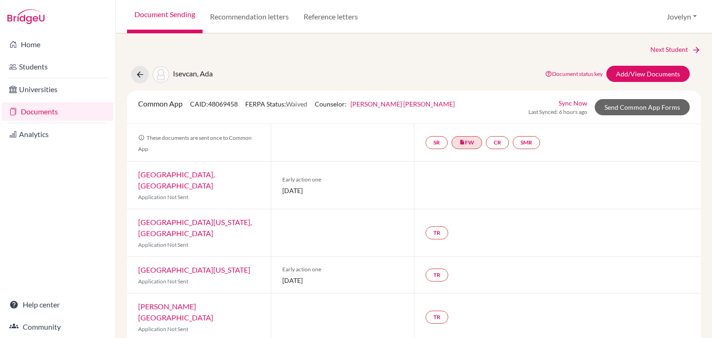
click at [497, 178] on div at bounding box center [557, 185] width 287 height 47
click at [631, 73] on link "Add/View Documents" at bounding box center [647, 74] width 83 height 16
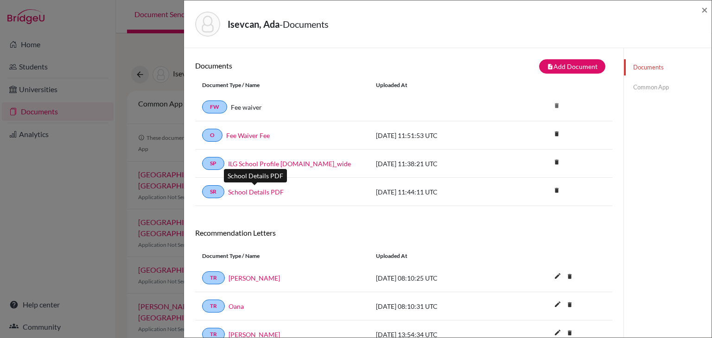
scroll to position [70, 0]
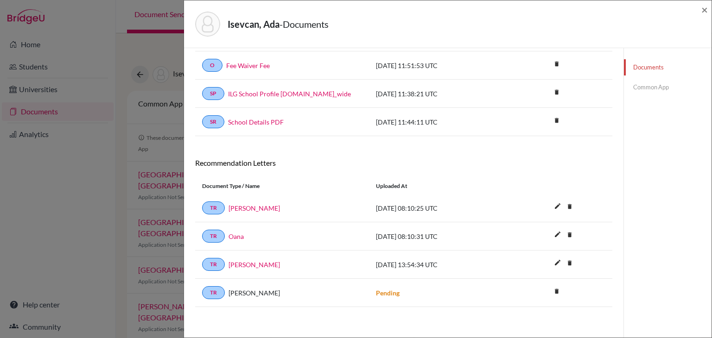
click at [139, 51] on div "Isevcan, Ada - Documents × Documents note_add Add Document Document type Change…" at bounding box center [356, 169] width 712 height 338
click at [639, 84] on link "Common App" at bounding box center [668, 87] width 88 height 16
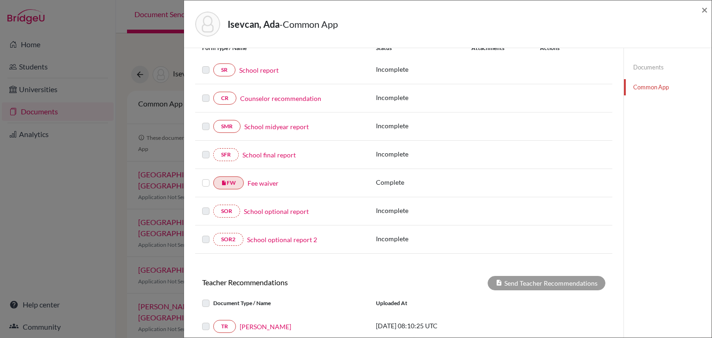
scroll to position [116, 0]
click at [165, 51] on div "Isevcan, Ada - Common App × × REQUIRED INFORMATION Document Type / Name Status …" at bounding box center [356, 169] width 712 height 338
click at [707, 10] on span "×" at bounding box center [704, 9] width 6 height 13
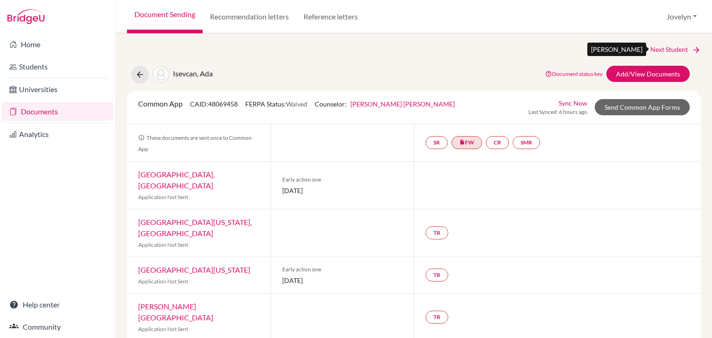
click at [663, 45] on link "Next Student" at bounding box center [675, 50] width 51 height 10
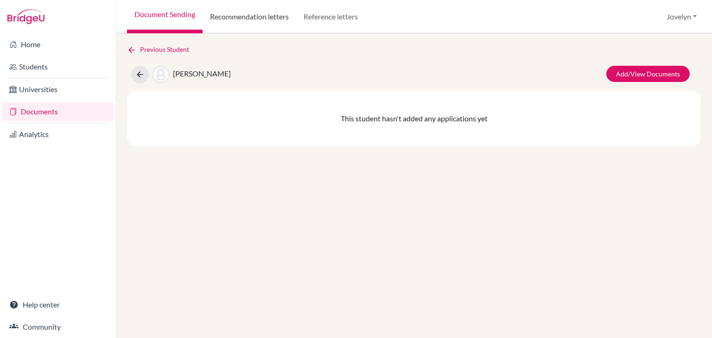
click at [273, 19] on link "Recommendation letters" at bounding box center [250, 16] width 94 height 33
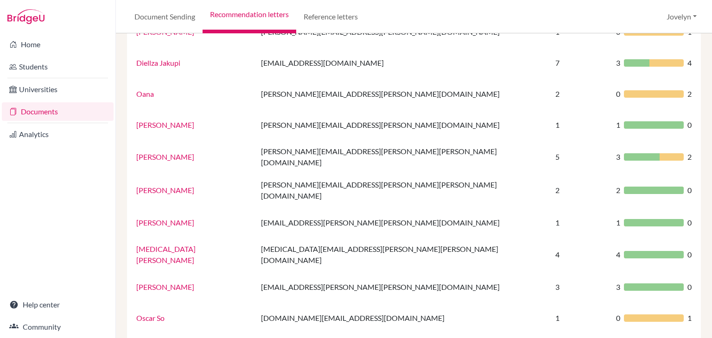
scroll to position [223, 0]
